Goal: Task Accomplishment & Management: Use online tool/utility

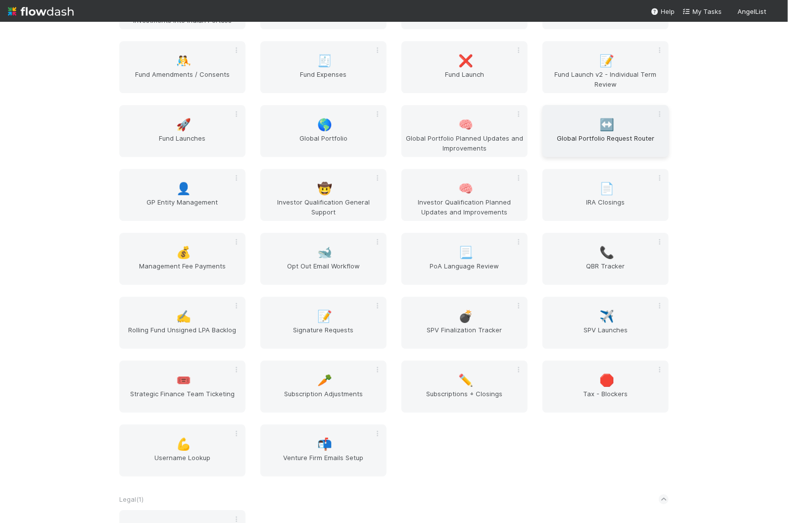
scroll to position [1433, 0]
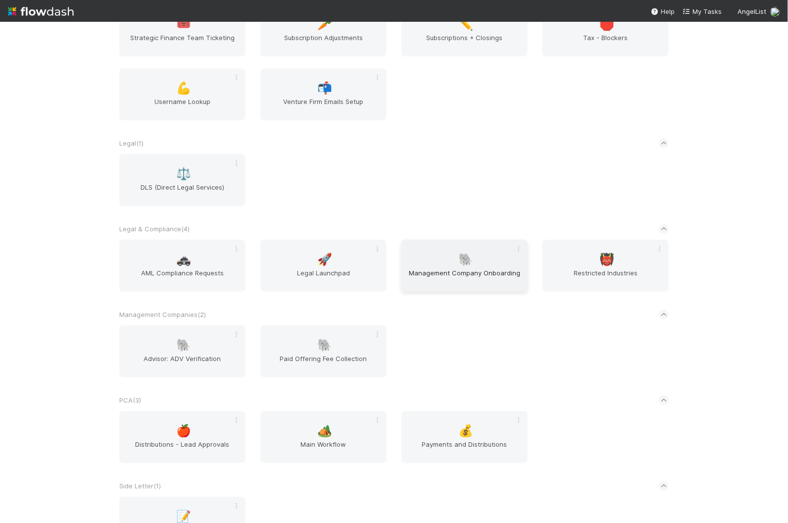
click at [495, 273] on span "Management Company Onboarding" at bounding box center [464, 278] width 118 height 20
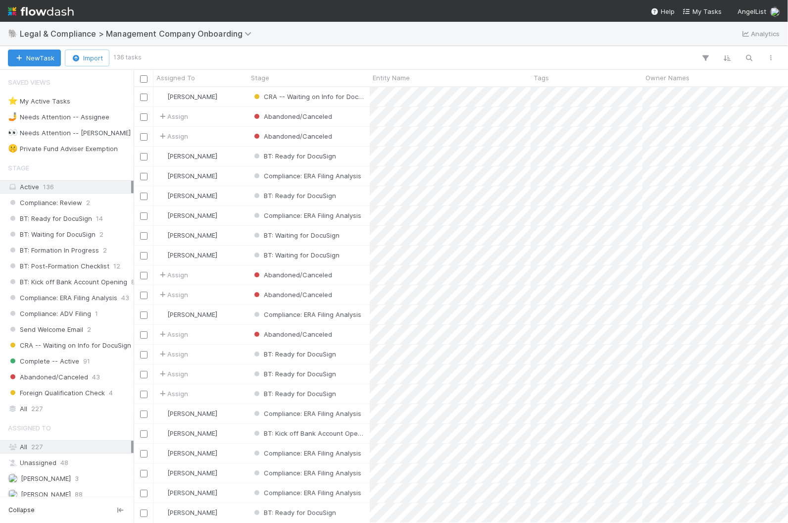
scroll to position [436, 654]
click at [745, 57] on icon "button" at bounding box center [749, 57] width 10 height 9
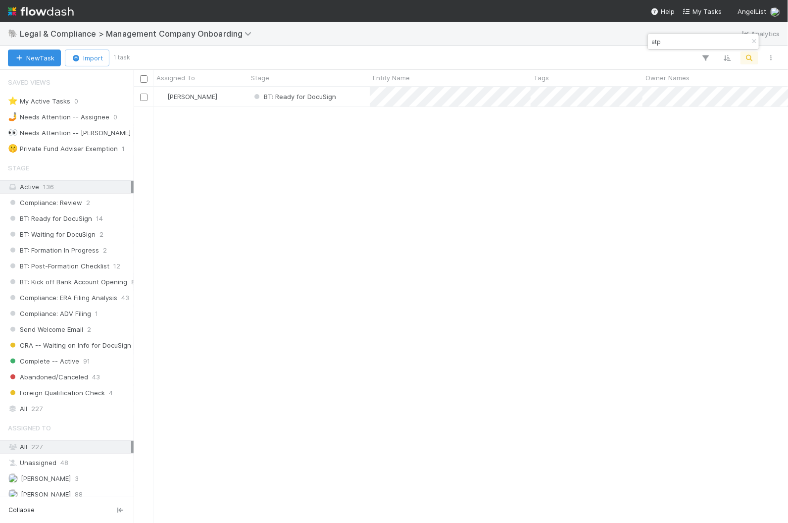
type input "atp"
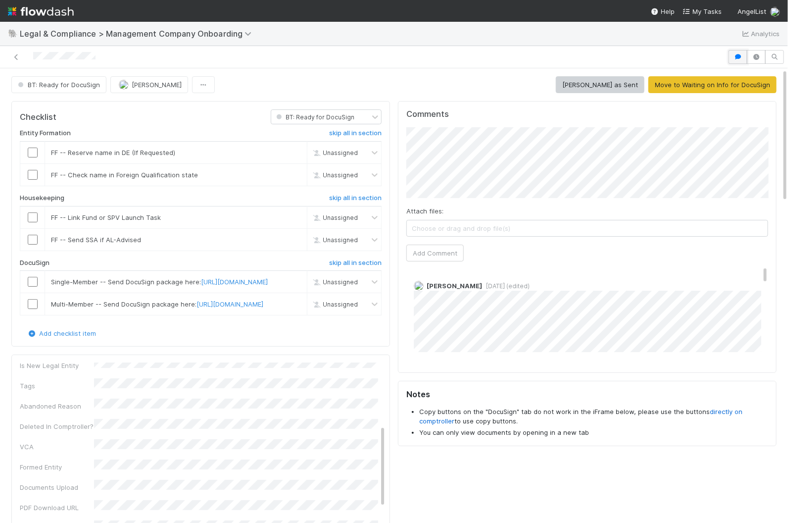
click at [733, 55] on button "button" at bounding box center [737, 57] width 19 height 14
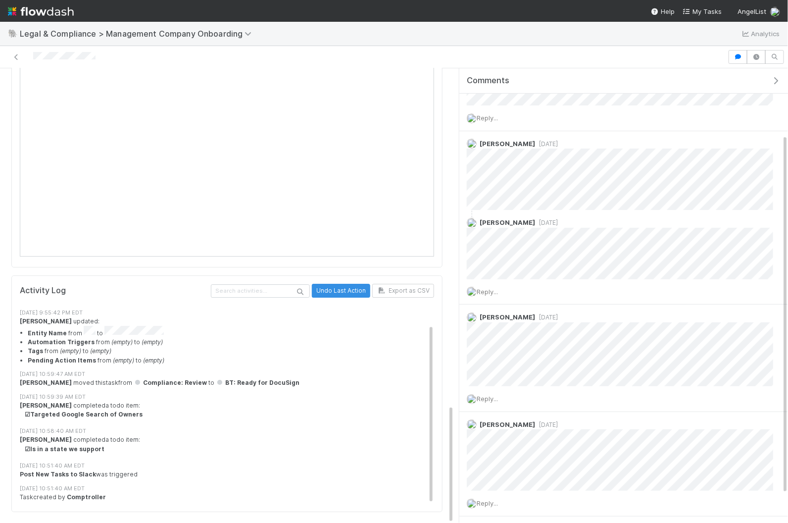
scroll to position [83, 0]
click at [101, 331] on li "Entity Name from to" at bounding box center [231, 332] width 406 height 12
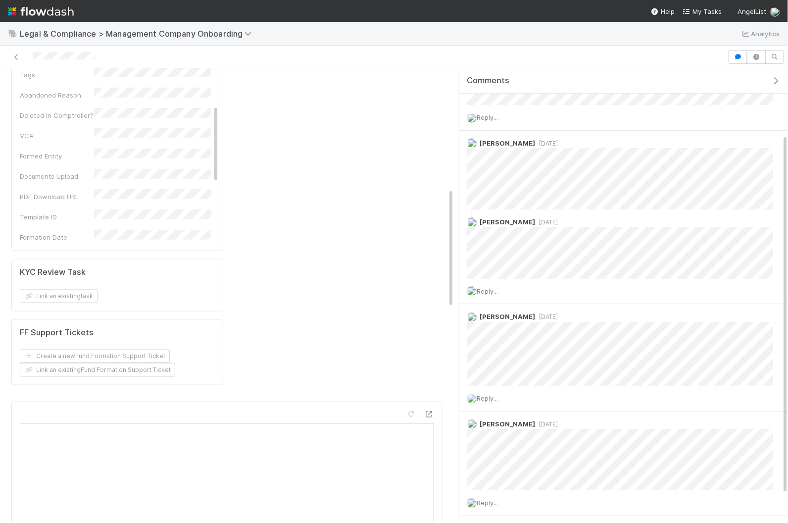
scroll to position [0, 0]
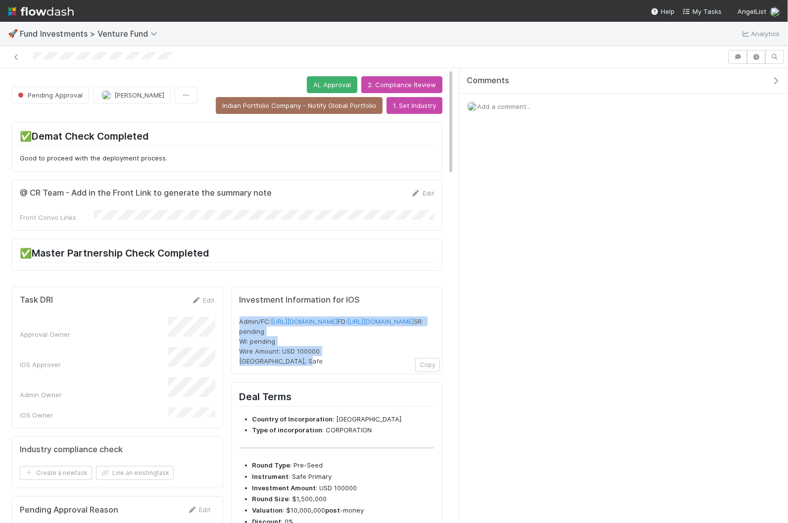
drag, startPoint x: 327, startPoint y: 387, endPoint x: 238, endPoint y: 311, distance: 116.6
click at [238, 311] on div "Investment Information for IOS Admin/FC: https://venture.angellist.com/v/admin/…" at bounding box center [337, 331] width 212 height 88
copy span "Admin/FC: https://venture.angellist.com/v/admin/funds/investment/29279 FD: http…"
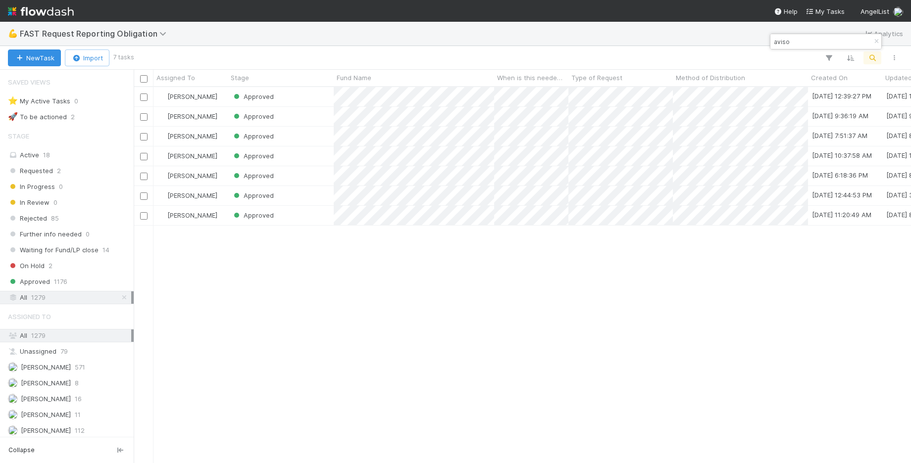
click at [325, 399] on div "[PERSON_NAME] Approved [DATE] 12:39:27 PM [DATE] 12:45:12 PM 0 0 0 0 [PERSON_NA…" at bounding box center [522, 275] width 777 height 376
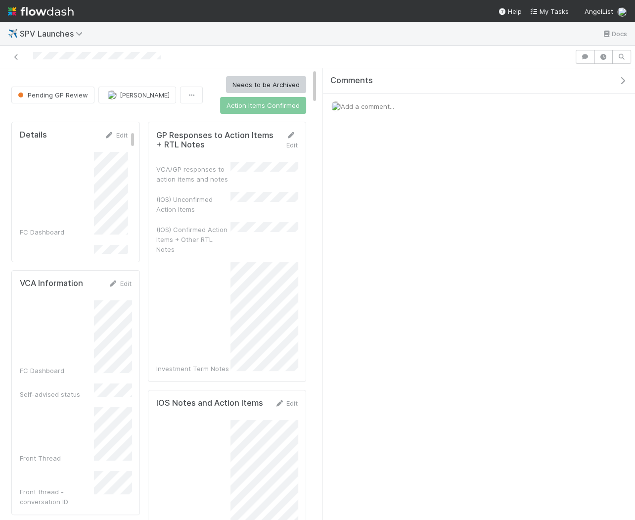
click at [621, 80] on icon "button" at bounding box center [623, 81] width 10 height 8
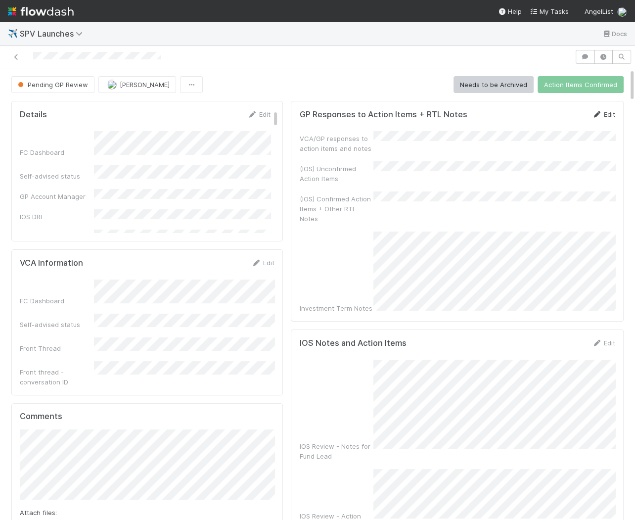
click at [610, 112] on link "Edit" at bounding box center [603, 114] width 23 height 8
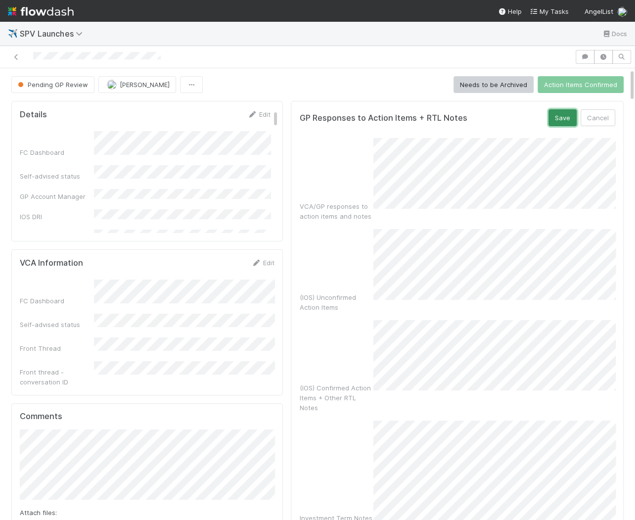
click at [562, 112] on button "Save" at bounding box center [563, 117] width 28 height 17
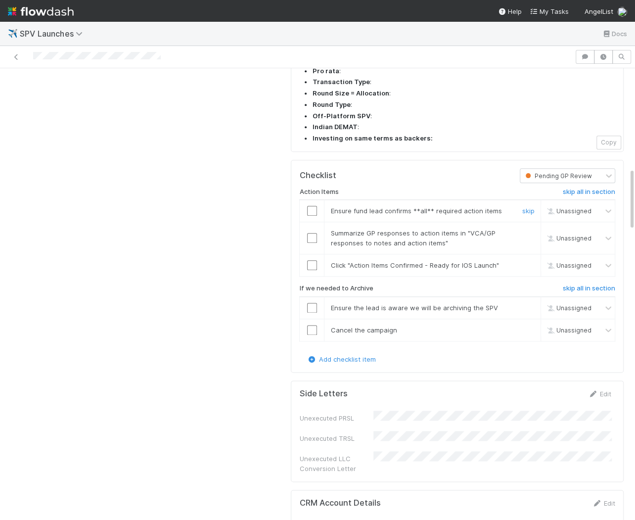
scroll to position [712, 0]
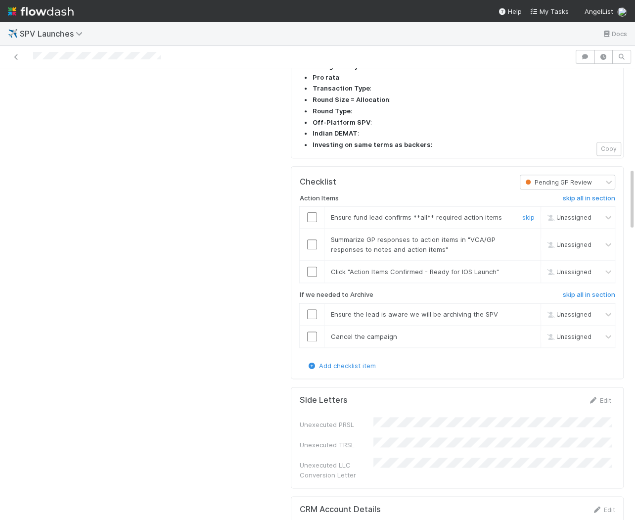
click at [312, 212] on input "checkbox" at bounding box center [312, 217] width 10 height 10
click at [312, 240] on input "checkbox" at bounding box center [312, 245] width 10 height 10
click at [313, 267] on input "checkbox" at bounding box center [312, 272] width 10 height 10
click at [313, 240] on input "checkbox" at bounding box center [312, 245] width 10 height 10
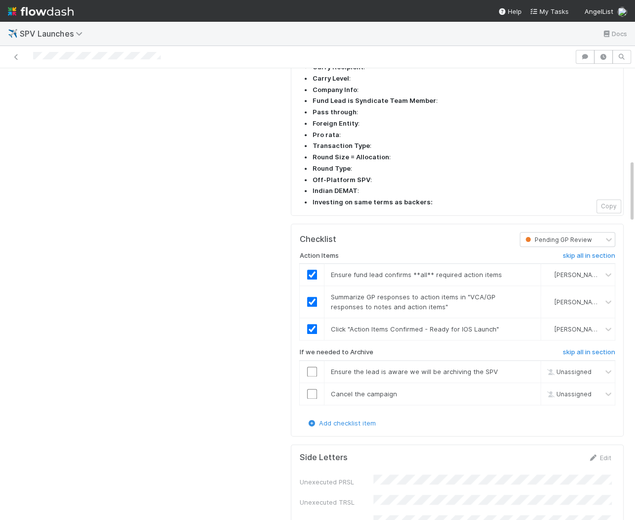
scroll to position [679, 0]
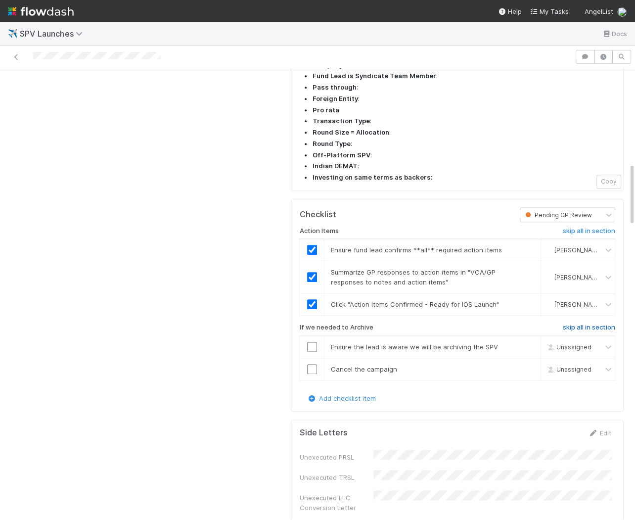
click at [570, 324] on h6 "skip all in section" at bounding box center [589, 328] width 52 height 8
click at [599, 324] on h6 "skip all in section" at bounding box center [589, 328] width 52 height 8
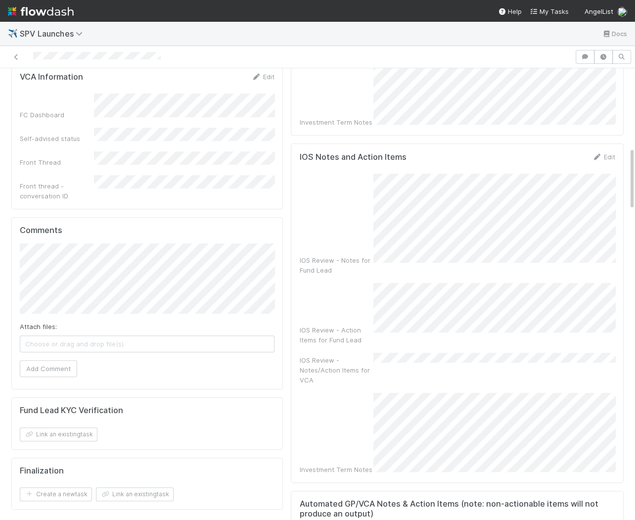
scroll to position [0, 0]
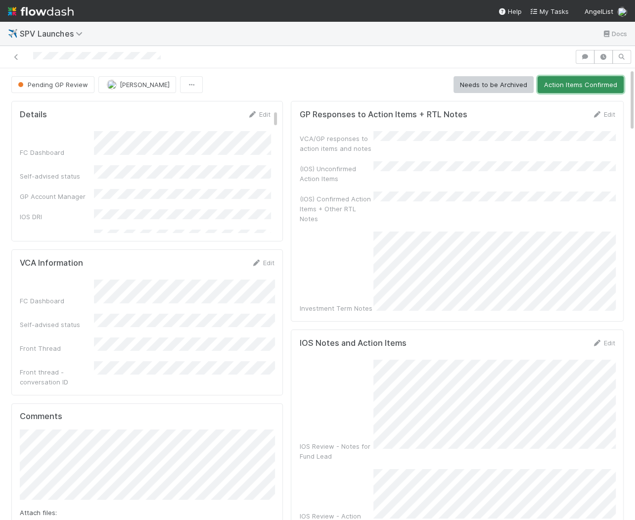
click at [562, 87] on button "Action Items Confirmed" at bounding box center [581, 84] width 86 height 17
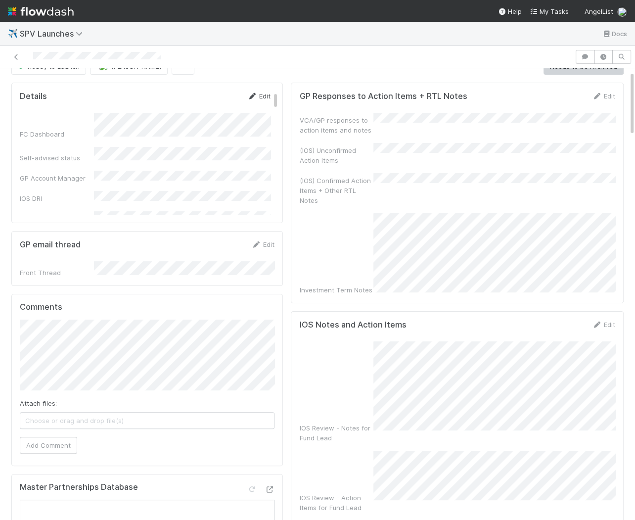
click at [264, 95] on link "Edit" at bounding box center [258, 96] width 23 height 8
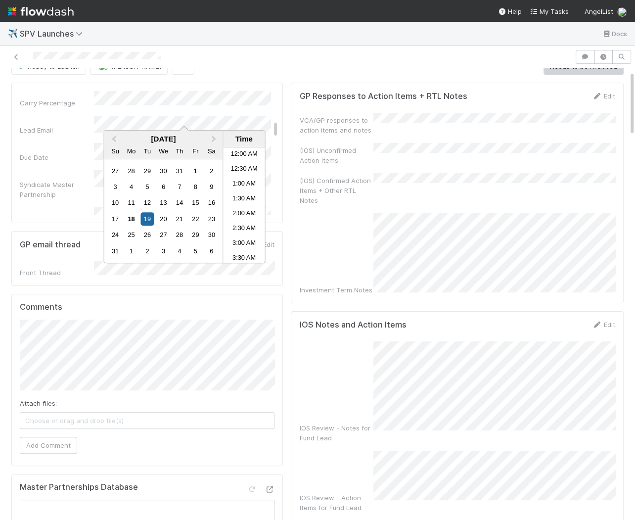
scroll to position [246, 0]
click at [131, 218] on div "18" at bounding box center [131, 218] width 13 height 13
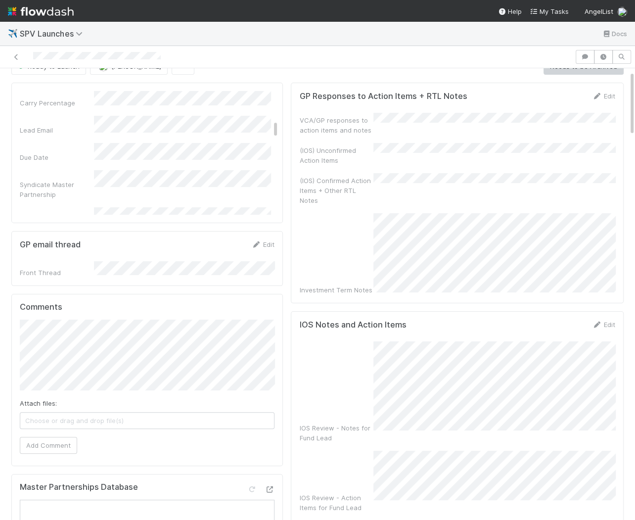
click at [218, 104] on div "FC Dashboard Self-advised status GP Account Manager IOS DRI Ready to Launch DRI…" at bounding box center [145, 526] width 251 height 1474
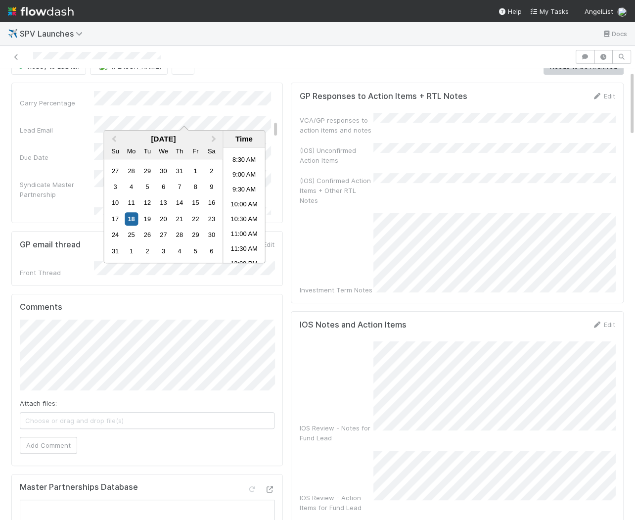
click at [57, 182] on div "FC Dashboard Self-advised status GP Account Manager IOS DRI Ready to Launch DRI…" at bounding box center [145, 526] width 251 height 1474
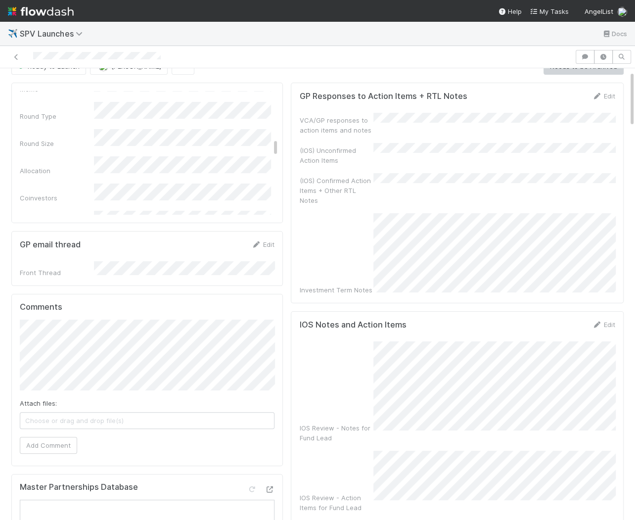
scroll to position [550, 0]
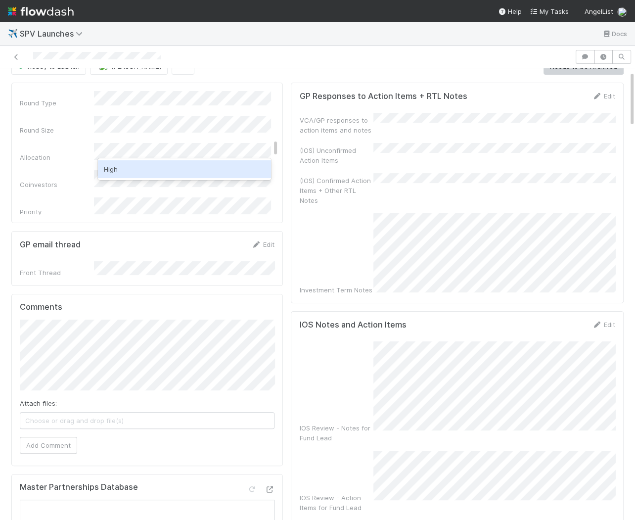
click at [118, 171] on div "High" at bounding box center [184, 169] width 173 height 18
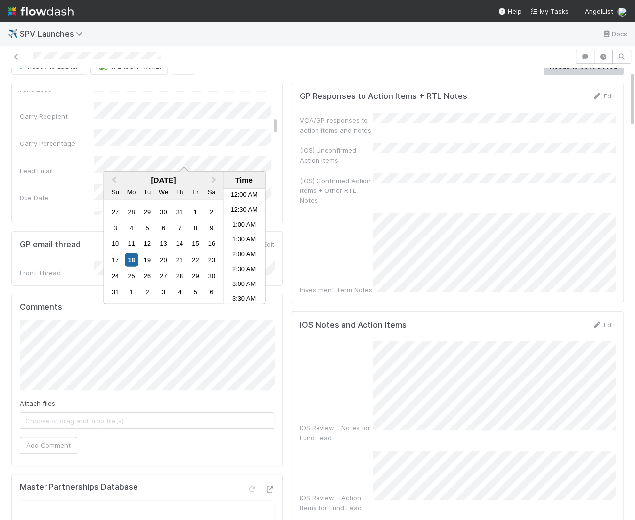
scroll to position [246, 0]
click at [146, 258] on div "19" at bounding box center [147, 259] width 13 height 13
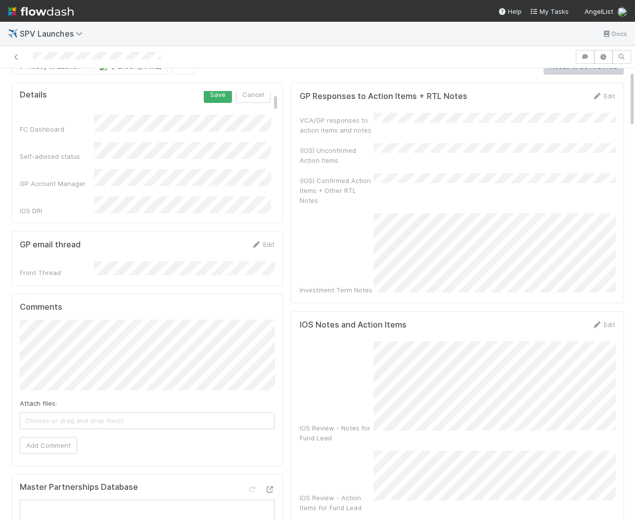
scroll to position [0, 0]
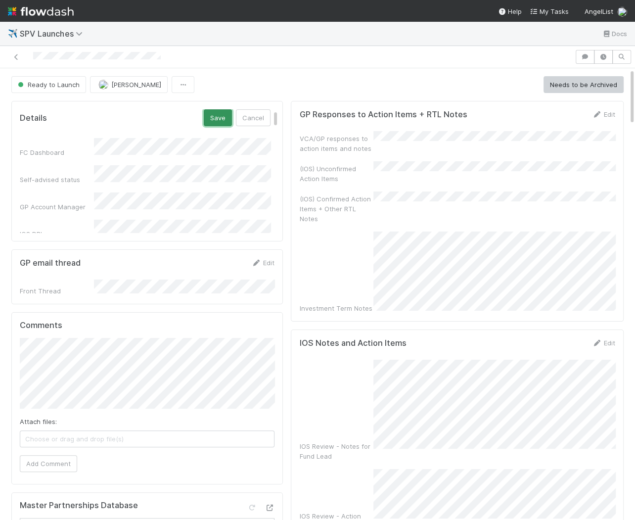
click at [218, 118] on button "Save" at bounding box center [218, 117] width 28 height 17
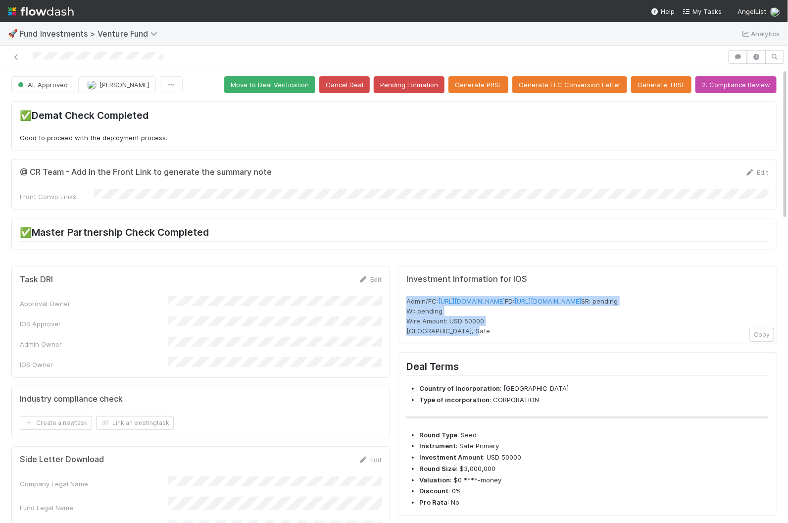
drag, startPoint x: 483, startPoint y: 342, endPoint x: 405, endPoint y: 292, distance: 92.8
click at [405, 292] on div "Investment Information for IOS Admin/FC: [URL][DOMAIN_NAME] FD: [URL][DOMAIN_NA…" at bounding box center [587, 305] width 379 height 78
copy span "Admin/FC: [URL][DOMAIN_NAME] FD: [URL][DOMAIN_NAME] SR: pending WI: pending Wir…"
